Goal: Check status

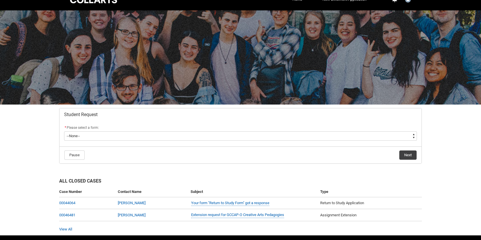
scroll to position [30, 0]
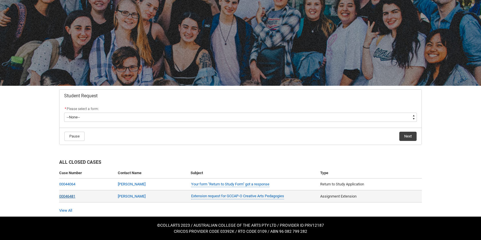
click at [69, 196] on link "00046481" at bounding box center [67, 196] width 16 height 4
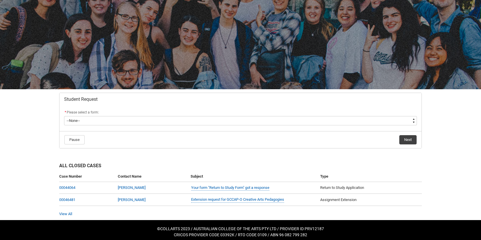
scroll to position [30, 0]
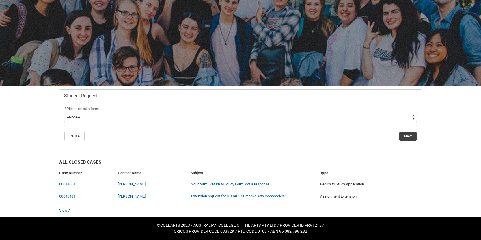
click at [67, 210] on link "View All" at bounding box center [65, 210] width 13 height 4
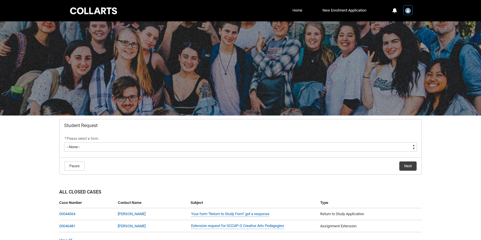
click at [408, 11] on img "User Profile Student.sbreese.20242077" at bounding box center [408, 11] width 6 height 6
drag, startPoint x: 266, startPoint y: 10, endPoint x: 272, endPoint y: 11, distance: 6.5
click at [268, 10] on ul "Home New Enrolment Application More" at bounding box center [249, 10] width 238 height 9
drag, startPoint x: 294, startPoint y: 10, endPoint x: 280, endPoint y: 8, distance: 14.4
click at [294, 10] on link "Home" at bounding box center [297, 10] width 13 height 9
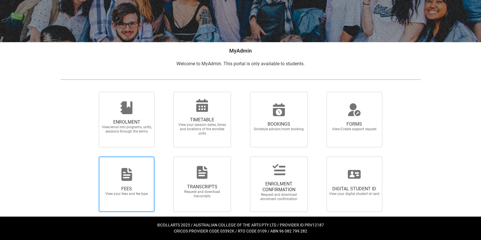
scroll to position [72, 0]
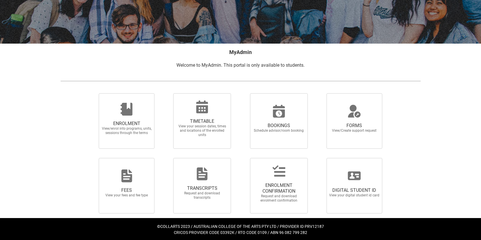
click at [51, 107] on div "Skip to Main Content Collarts Education Community Home New Enrolment Applicatio…" at bounding box center [240, 84] width 481 height 313
